Goal: Check status: Check status

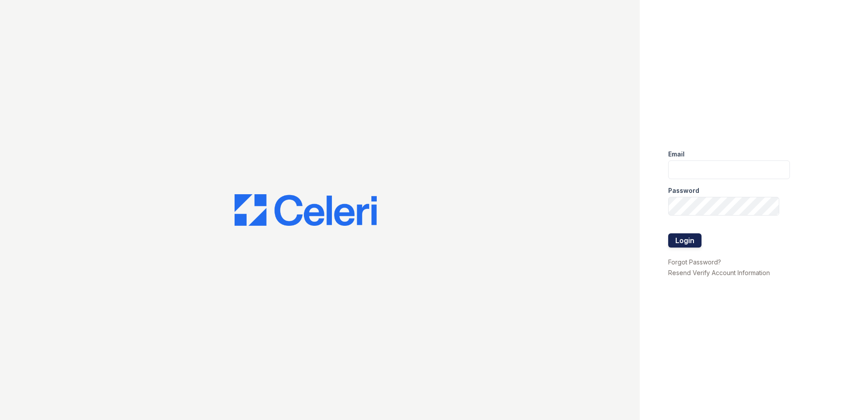
type input "rsingleton@trinity-pm.com"
click at [693, 236] on button "Login" at bounding box center [684, 240] width 33 height 14
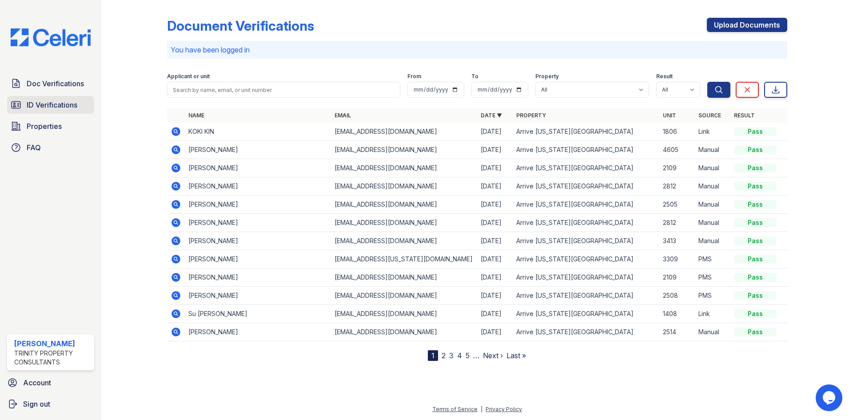
click at [63, 102] on span "ID Verifications" at bounding box center [52, 104] width 51 height 11
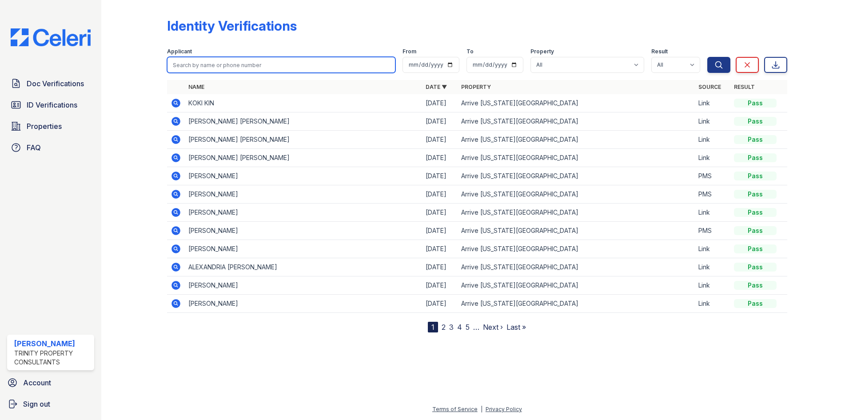
click at [225, 69] on input "search" at bounding box center [281, 65] width 228 height 16
click at [178, 194] on icon at bounding box center [175, 194] width 9 height 9
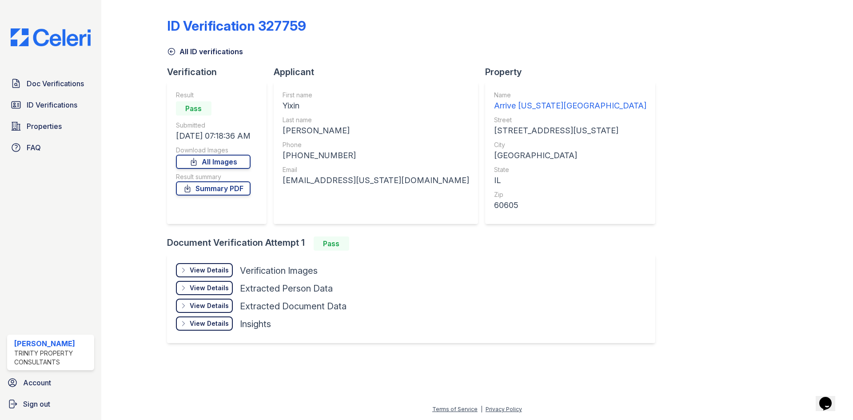
click at [203, 262] on div "View Details Details Hide Details Details Verification Images Face Open Documen…" at bounding box center [411, 298] width 488 height 89
click at [222, 269] on div "View Details" at bounding box center [209, 270] width 39 height 9
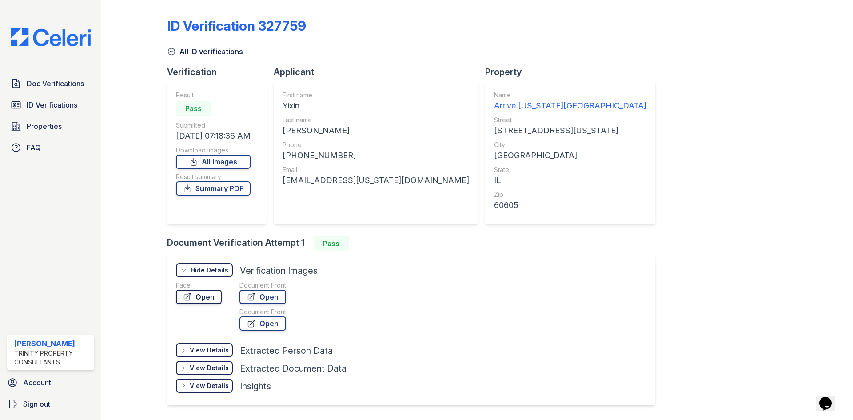
click at [212, 293] on link "Open" at bounding box center [199, 297] width 46 height 14
click at [262, 295] on link "Open" at bounding box center [262, 297] width 47 height 14
